Goal: Information Seeking & Learning: Learn about a topic

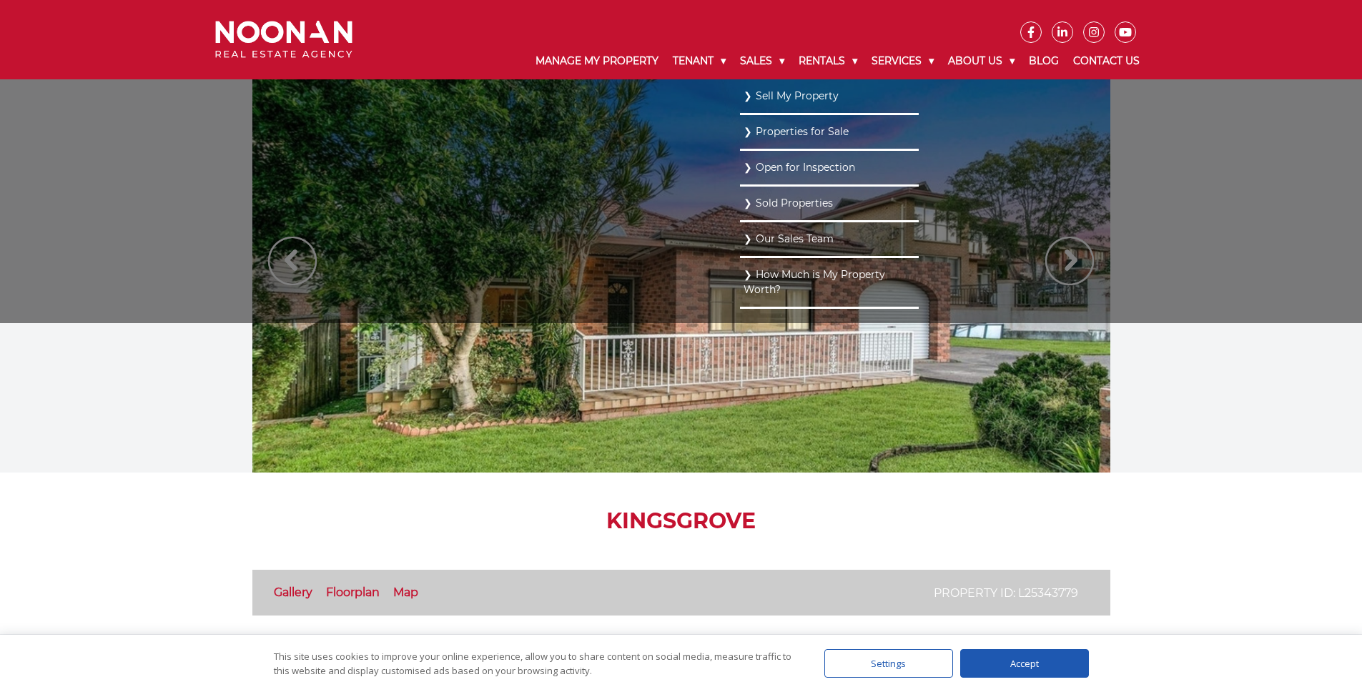
click at [787, 202] on link "Sold Properties" at bounding box center [830, 203] width 172 height 19
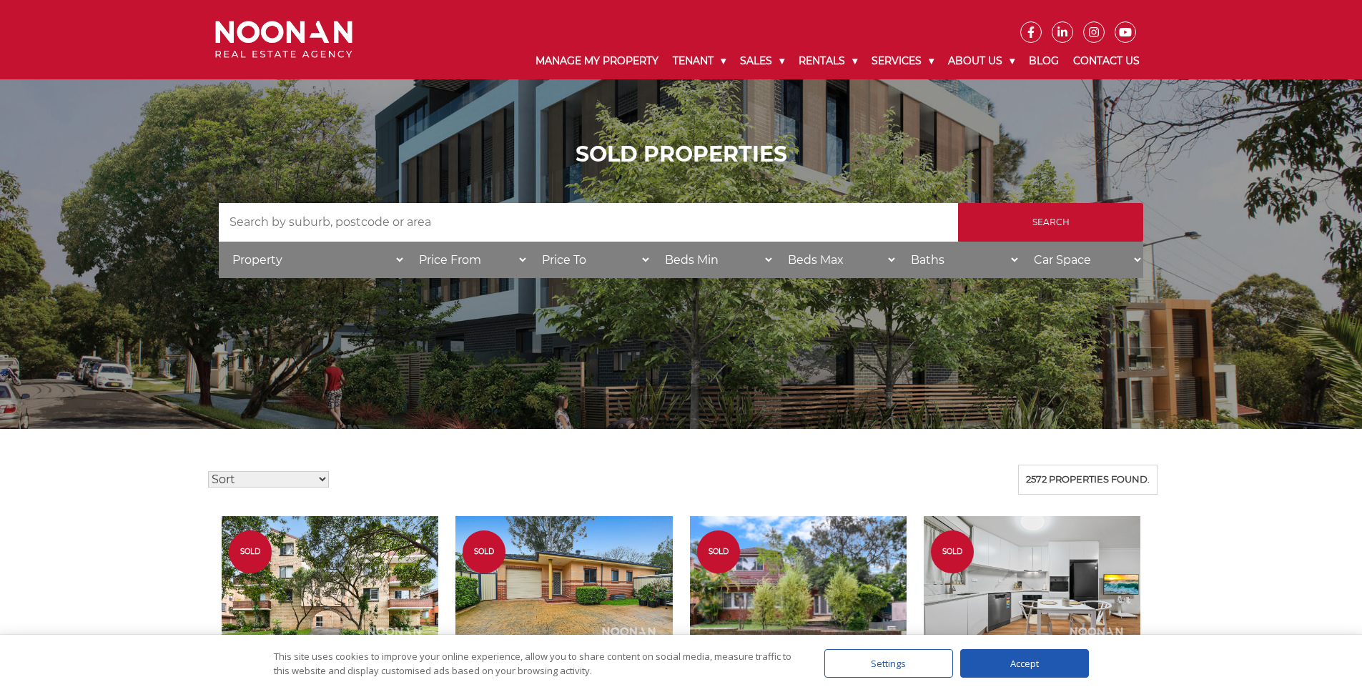
drag, startPoint x: 1026, startPoint y: 480, endPoint x: 1149, endPoint y: 478, distance: 123.0
click at [1149, 478] on div "2572 properties found." at bounding box center [1087, 480] width 139 height 30
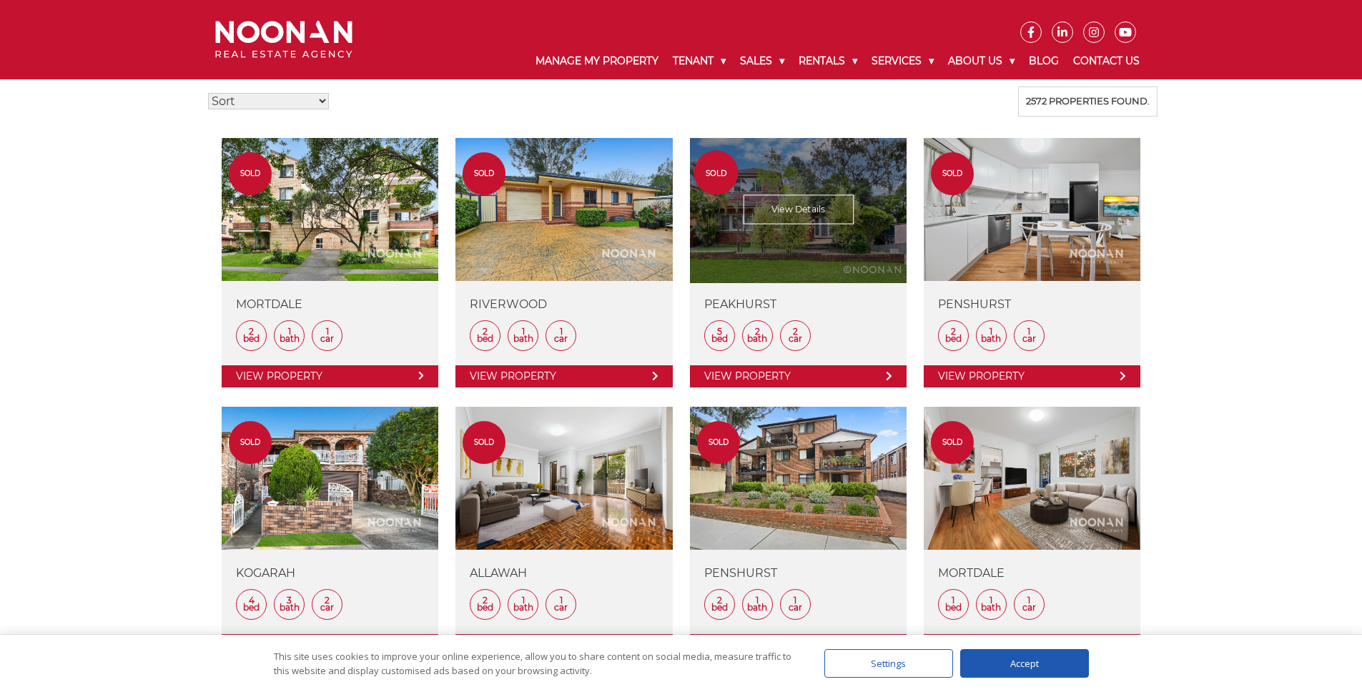
scroll to position [378, 0]
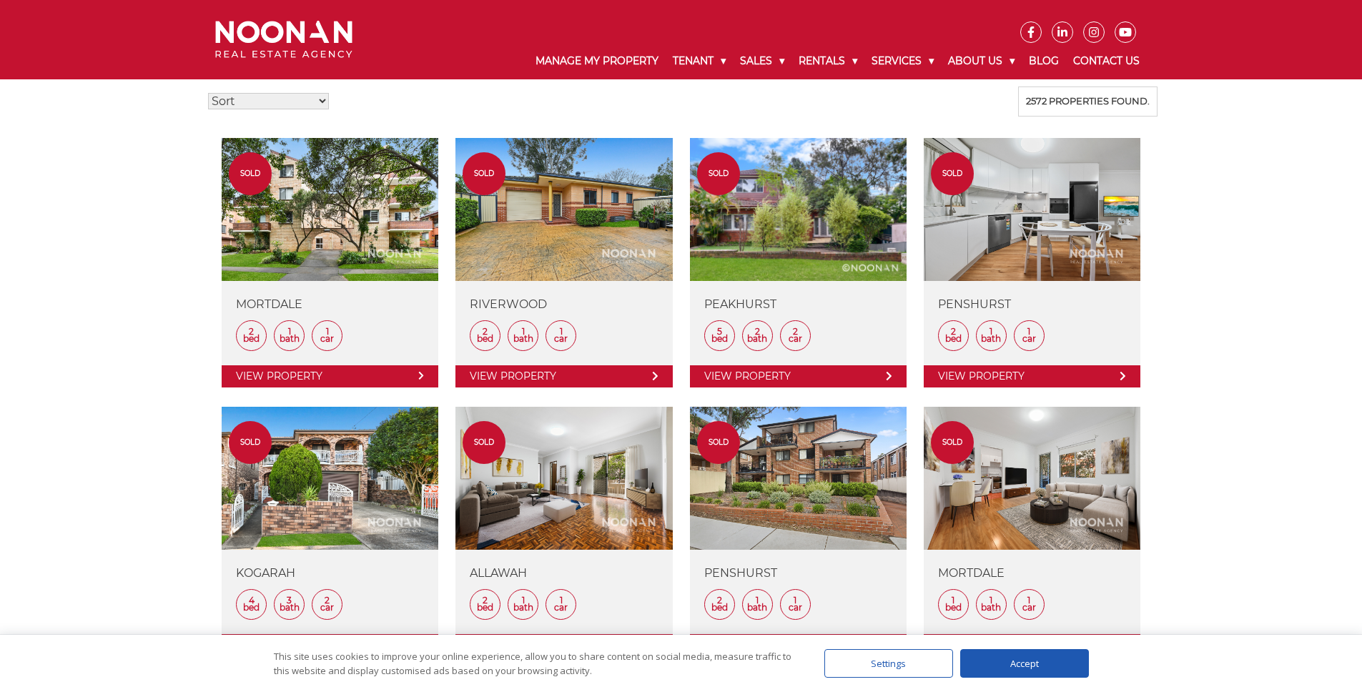
click at [1264, 265] on div "Sold Properties Search Search by Address House Category Property House Villa Ap…" at bounding box center [681, 589] width 1362 height 1935
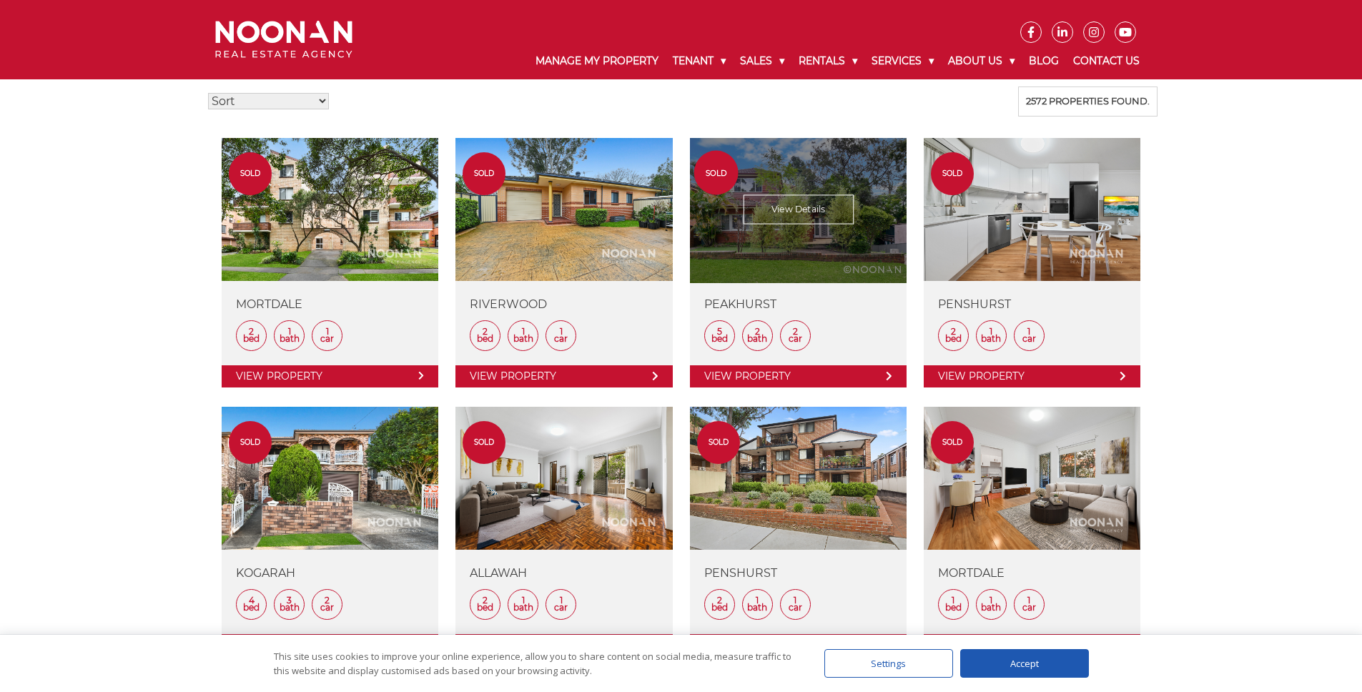
click at [804, 272] on link at bounding box center [798, 263] width 217 height 250
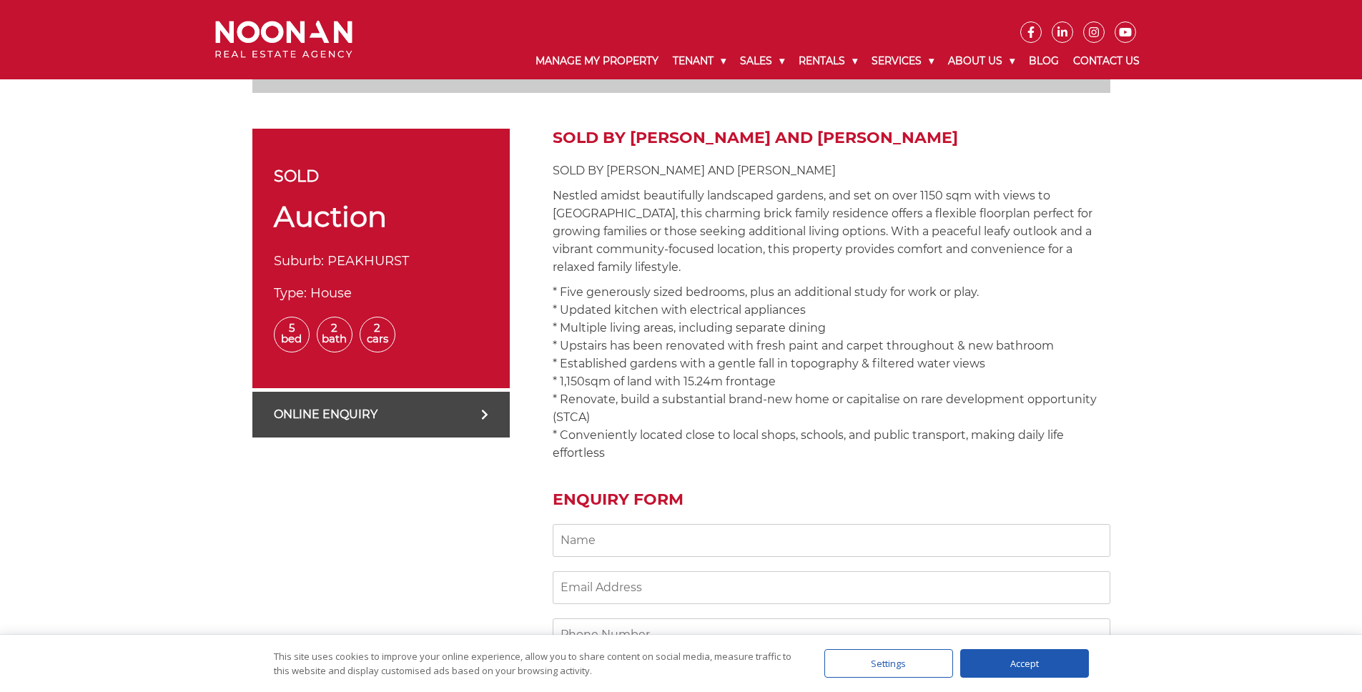
scroll to position [469, 0]
